Goal: Transaction & Acquisition: Subscribe to service/newsletter

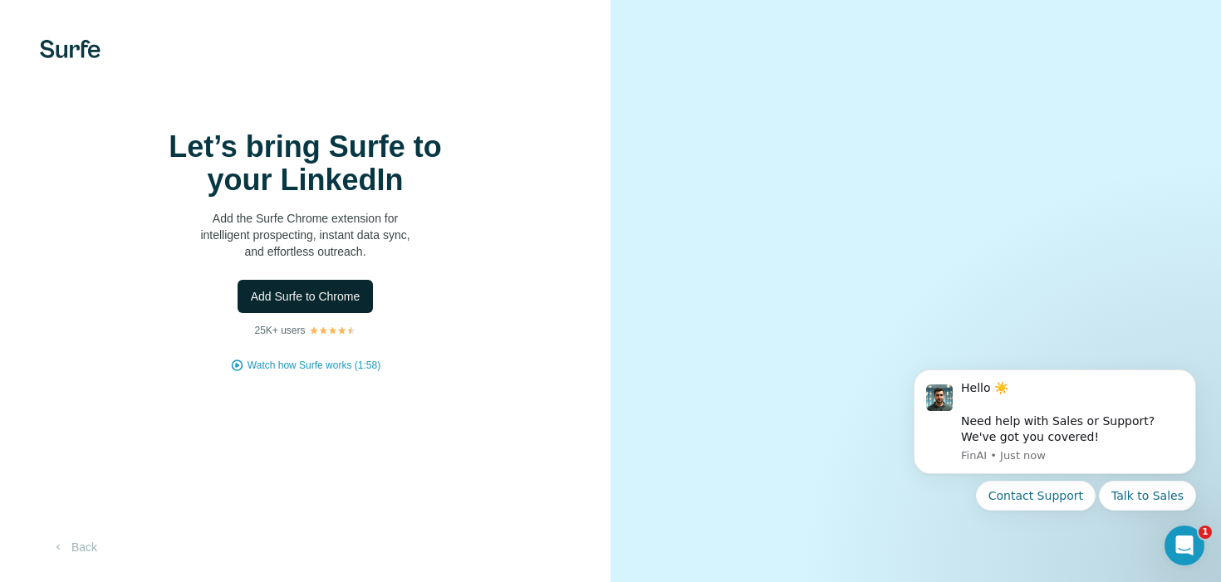
click at [322, 305] on span "Add Surfe to Chrome" at bounding box center [306, 296] width 110 height 17
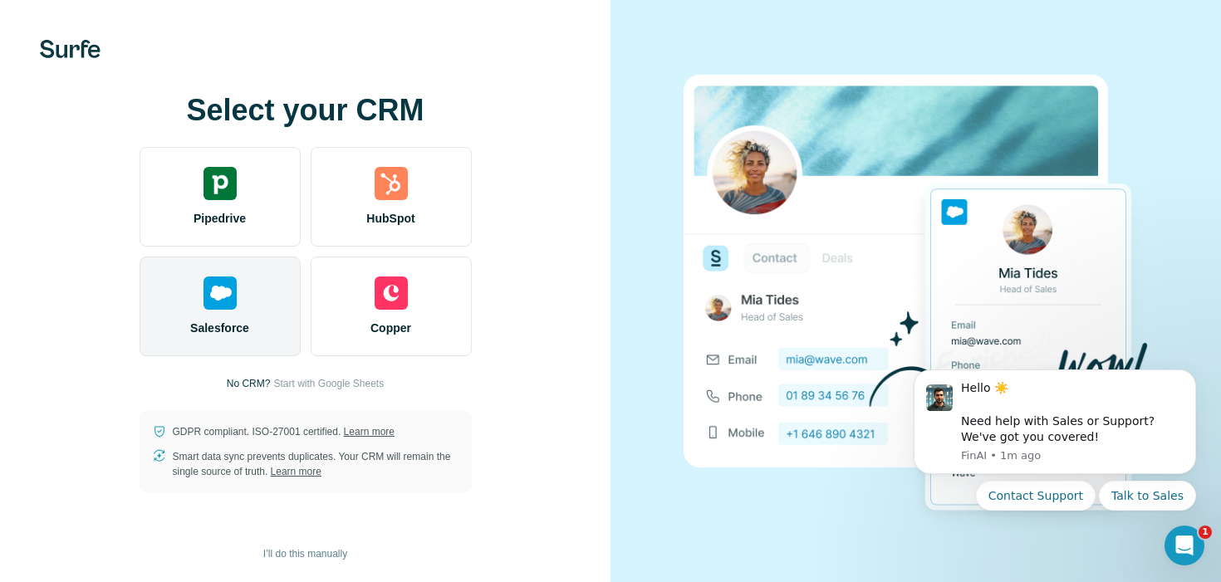
click at [213, 301] on img at bounding box center [219, 293] width 33 height 33
